Goal: Communication & Community: Ask a question

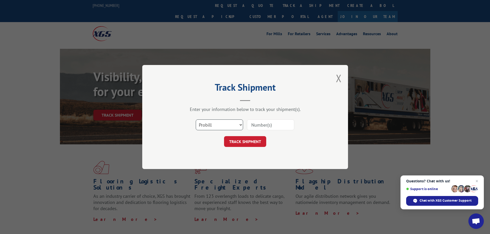
click at [223, 125] on select "Select category... Probill BOL PO" at bounding box center [219, 124] width 47 height 11
click at [196, 119] on select "Select category... Probill BOL PO" at bounding box center [219, 124] width 47 height 11
click at [265, 117] on div "Select category... Probill BOL PO" at bounding box center [245, 124] width 154 height 17
click at [268, 124] on input at bounding box center [270, 124] width 47 height 11
type input "17555327"
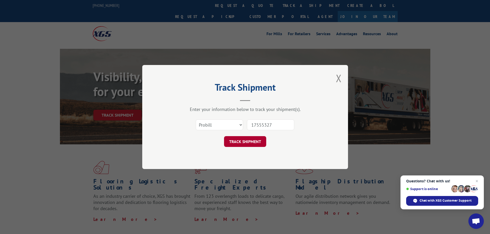
click at [258, 142] on button "TRACK SHIPMENT" at bounding box center [245, 141] width 42 height 11
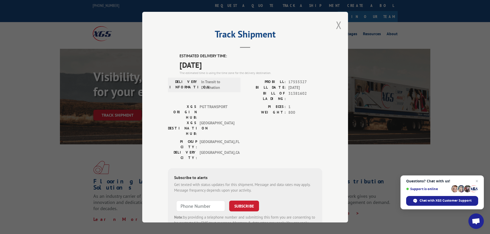
click at [336, 26] on button "Close modal" at bounding box center [339, 25] width 6 height 14
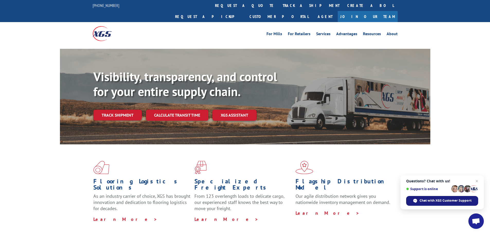
click at [443, 201] on span "Chat with XGS Customer Support" at bounding box center [445, 200] width 52 height 5
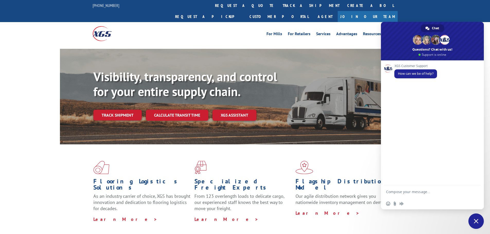
click at [411, 192] on textarea "Compose your message..." at bounding box center [427, 191] width 82 height 13
click at [376, 222] on div "Flooring Logistics Solutions As an industry carrier of choice, XGS has brought …" at bounding box center [245, 191] width 370 height 94
drag, startPoint x: 479, startPoint y: 222, endPoint x: 479, endPoint y: 225, distance: 3.4
click at [479, 225] on span "Close chat" at bounding box center [475, 221] width 15 height 15
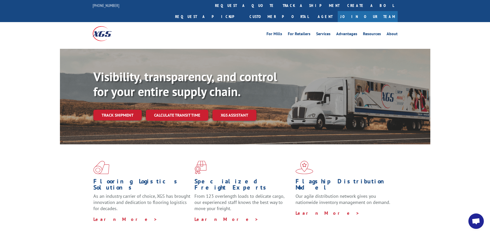
click at [481, 219] on span "Open chat" at bounding box center [475, 221] width 15 height 15
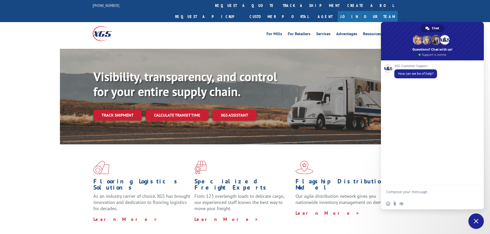
paste textarea "SCHW"
type textarea "S"
drag, startPoint x: 410, startPoint y: 193, endPoint x: 358, endPoint y: 207, distance: 53.9
click at [358, 207] on div "Flooring Logistics Solutions As an industry carrier of choice, XGS has brought …" at bounding box center [245, 191] width 370 height 94
click at [411, 191] on textarea "probill" at bounding box center [427, 191] width 82 height 13
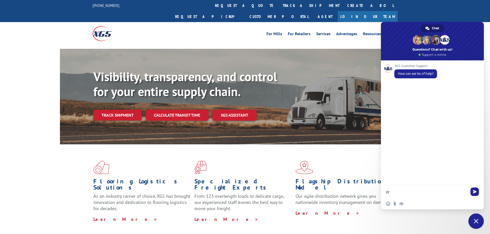
type textarea "p"
click at [279, 7] on link "track a shipment" at bounding box center [311, 5] width 65 height 11
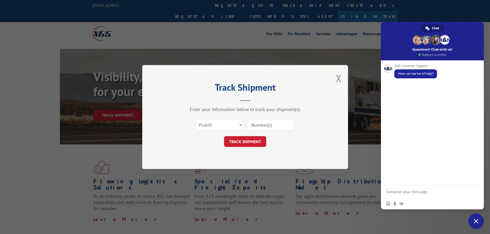
click at [269, 124] on input at bounding box center [270, 124] width 47 height 11
type input "17555327"
click at [255, 142] on button "TRACK SHIPMENT" at bounding box center [245, 141] width 42 height 11
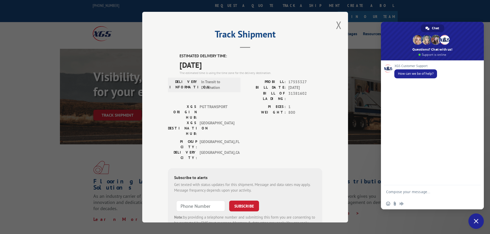
click at [412, 192] on textarea "Compose your message..." at bounding box center [427, 191] width 82 height 13
click at [288, 80] on span "17555327" at bounding box center [305, 82] width 34 height 6
drag, startPoint x: 286, startPoint y: 80, endPoint x: 305, endPoint y: 83, distance: 18.9
click at [305, 83] on span "17555327" at bounding box center [305, 82] width 34 height 6
copy span "17555327"
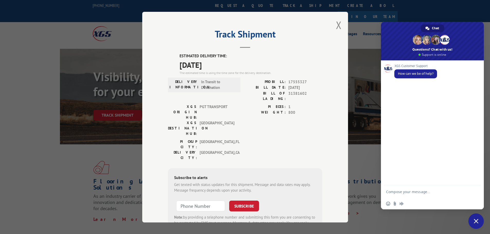
click at [447, 194] on textarea "Compose your message..." at bounding box center [427, 191] width 82 height 13
paste textarea "17555327"
type textarea "can you give me an update on probill # 17555327 ?"
click at [474, 186] on span "Send" at bounding box center [475, 187] width 4 height 4
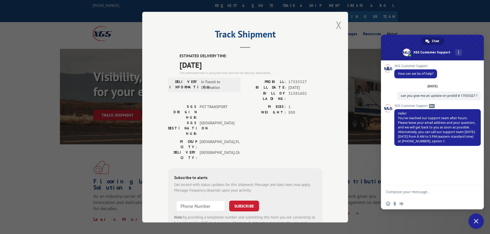
click at [336, 26] on button "Close modal" at bounding box center [339, 25] width 6 height 14
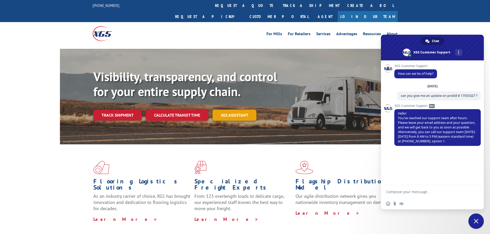
click at [238, 110] on link "XGS ASSISTANT" at bounding box center [234, 115] width 44 height 11
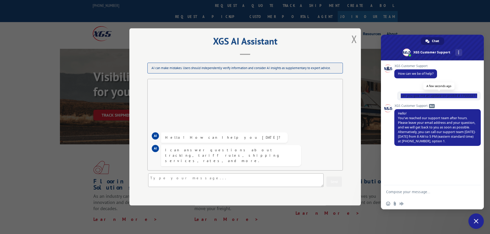
drag, startPoint x: 400, startPoint y: 95, endPoint x: 479, endPoint y: 95, distance: 79.2
click at [479, 95] on span "can you give me an update on probill # 17555327 ?" at bounding box center [439, 95] width 84 height 9
copy span "can you give me an update on probill # 17555327 ?"
click at [169, 177] on textarea at bounding box center [235, 181] width 175 height 14
paste textarea "can you give me an update on probill # 17555327 ?"
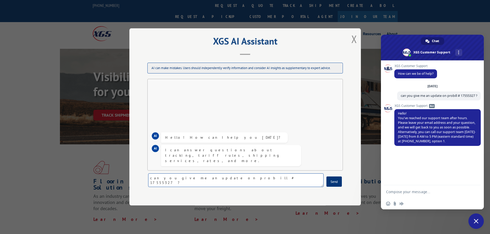
type textarea "can you give me an update on probill # 17555327 ?"
click at [339, 183] on button "Send" at bounding box center [333, 182] width 15 height 10
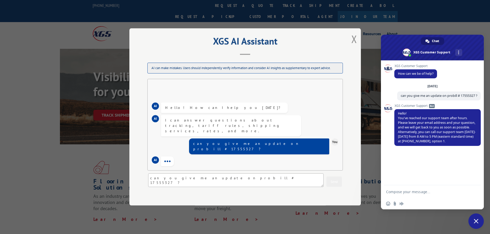
scroll to position [32, 0]
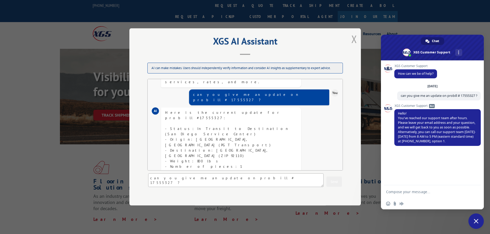
click at [354, 40] on button "Close modal" at bounding box center [354, 39] width 6 height 14
